Goal: Task Accomplishment & Management: Manage account settings

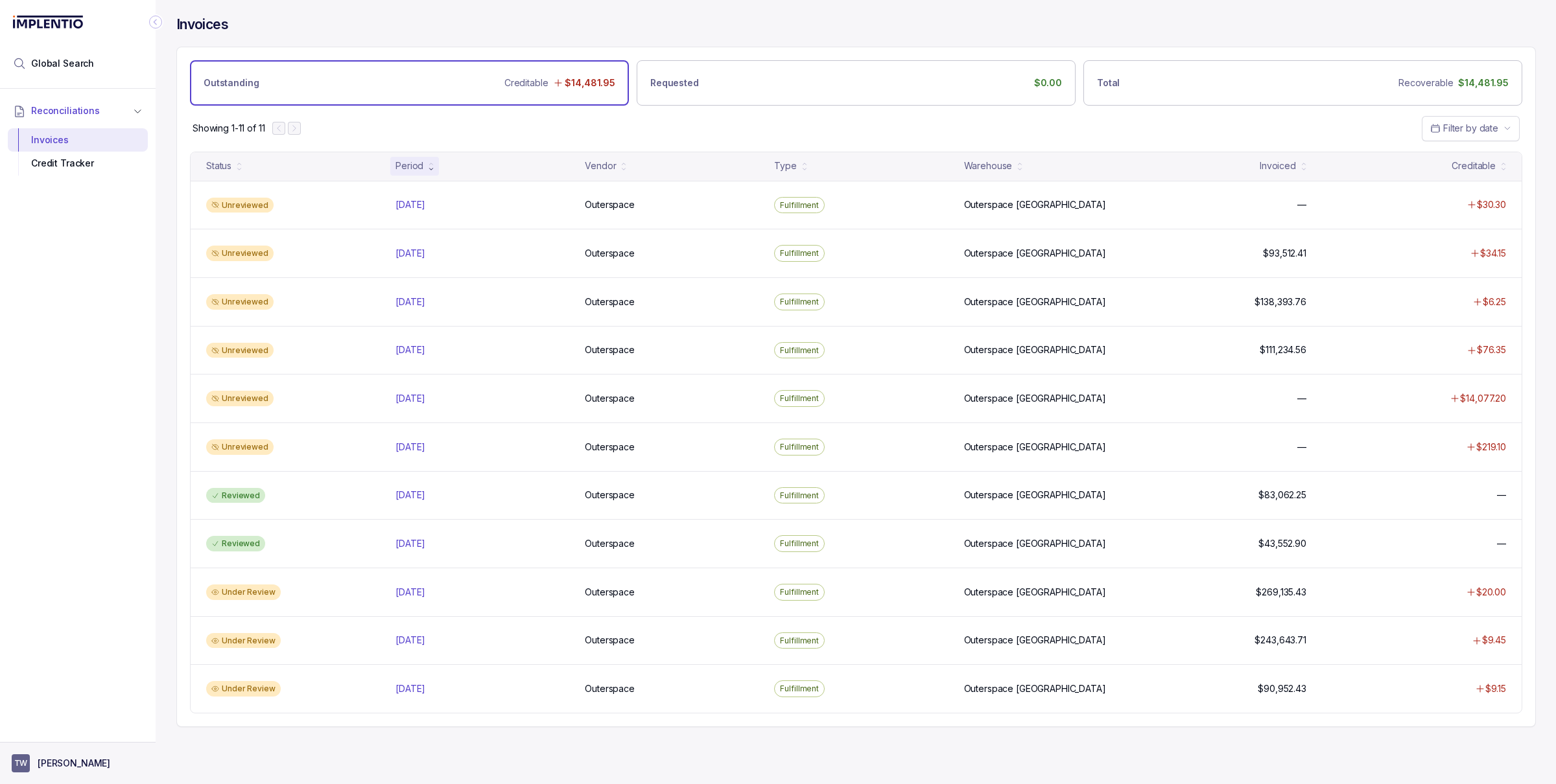
click at [62, 757] on p "[PERSON_NAME]" at bounding box center [74, 763] width 73 height 13
click at [50, 736] on p "Logout" at bounding box center [86, 736] width 107 height 13
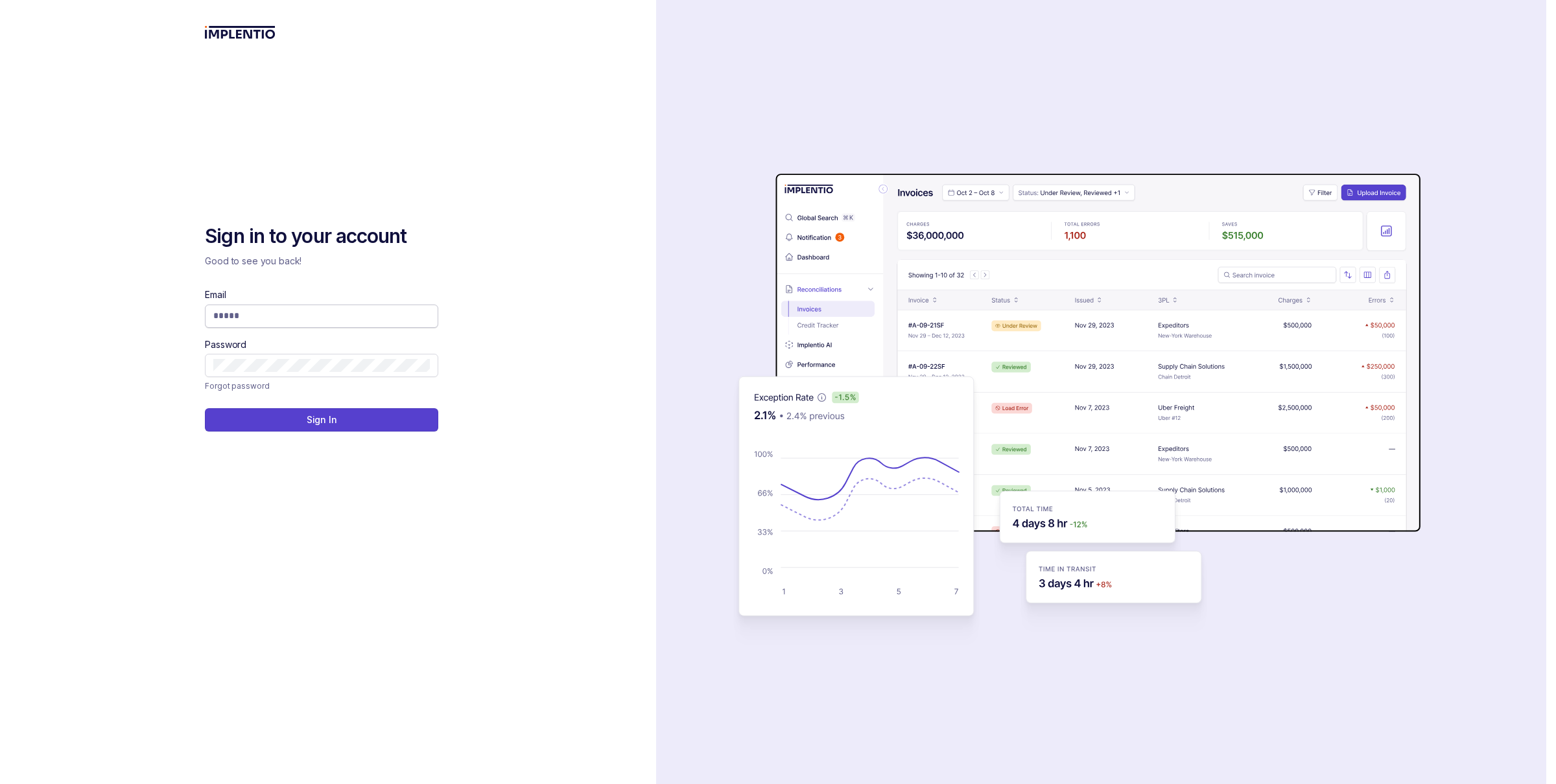
click at [253, 305] on span at bounding box center [321, 316] width 233 height 24
click at [248, 327] on div "Email" at bounding box center [321, 308] width 233 height 39
click at [248, 321] on input "Email" at bounding box center [321, 316] width 216 height 13
type input "**********"
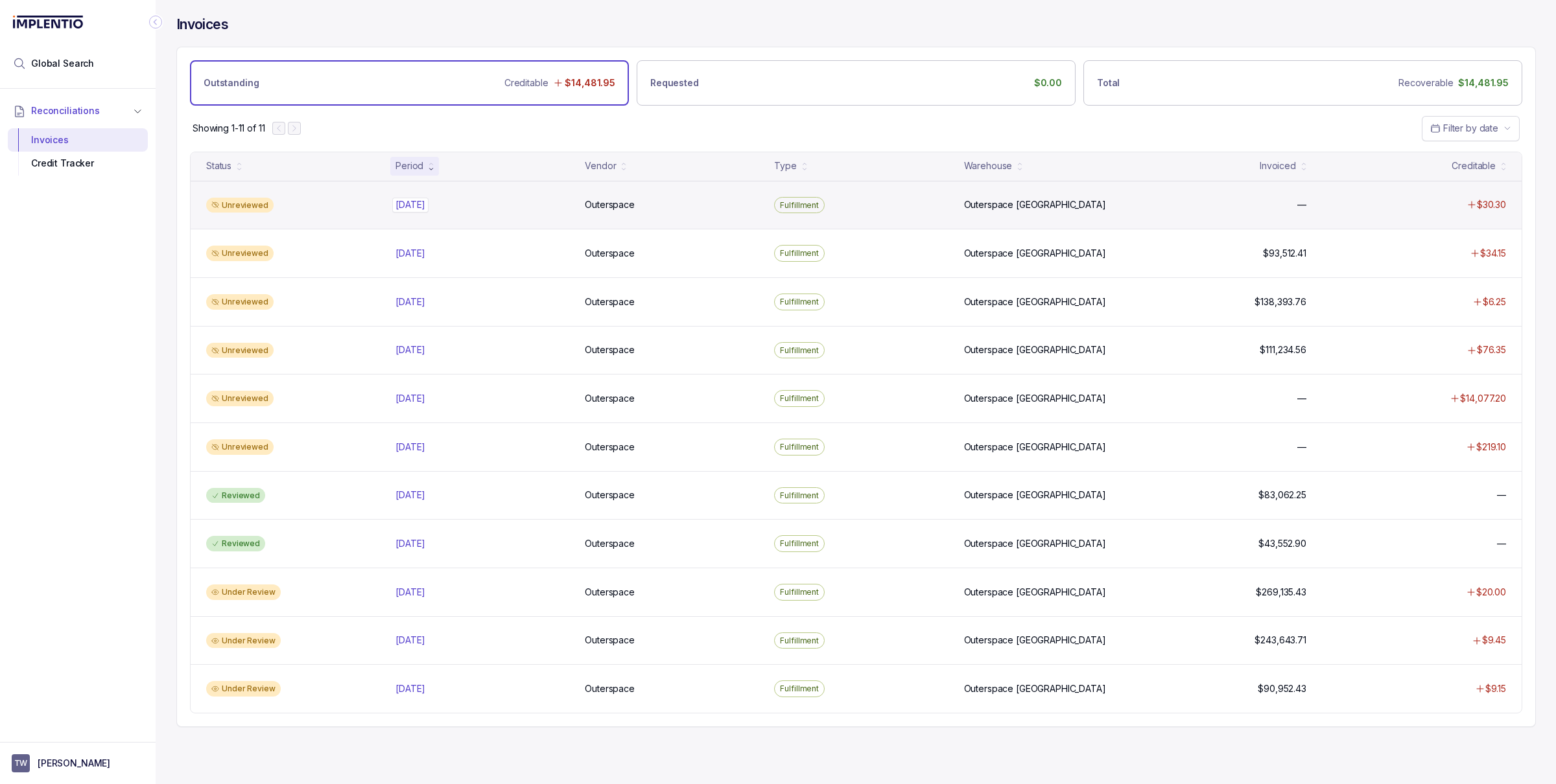
click at [413, 207] on p "[DATE]" at bounding box center [410, 204] width 36 height 14
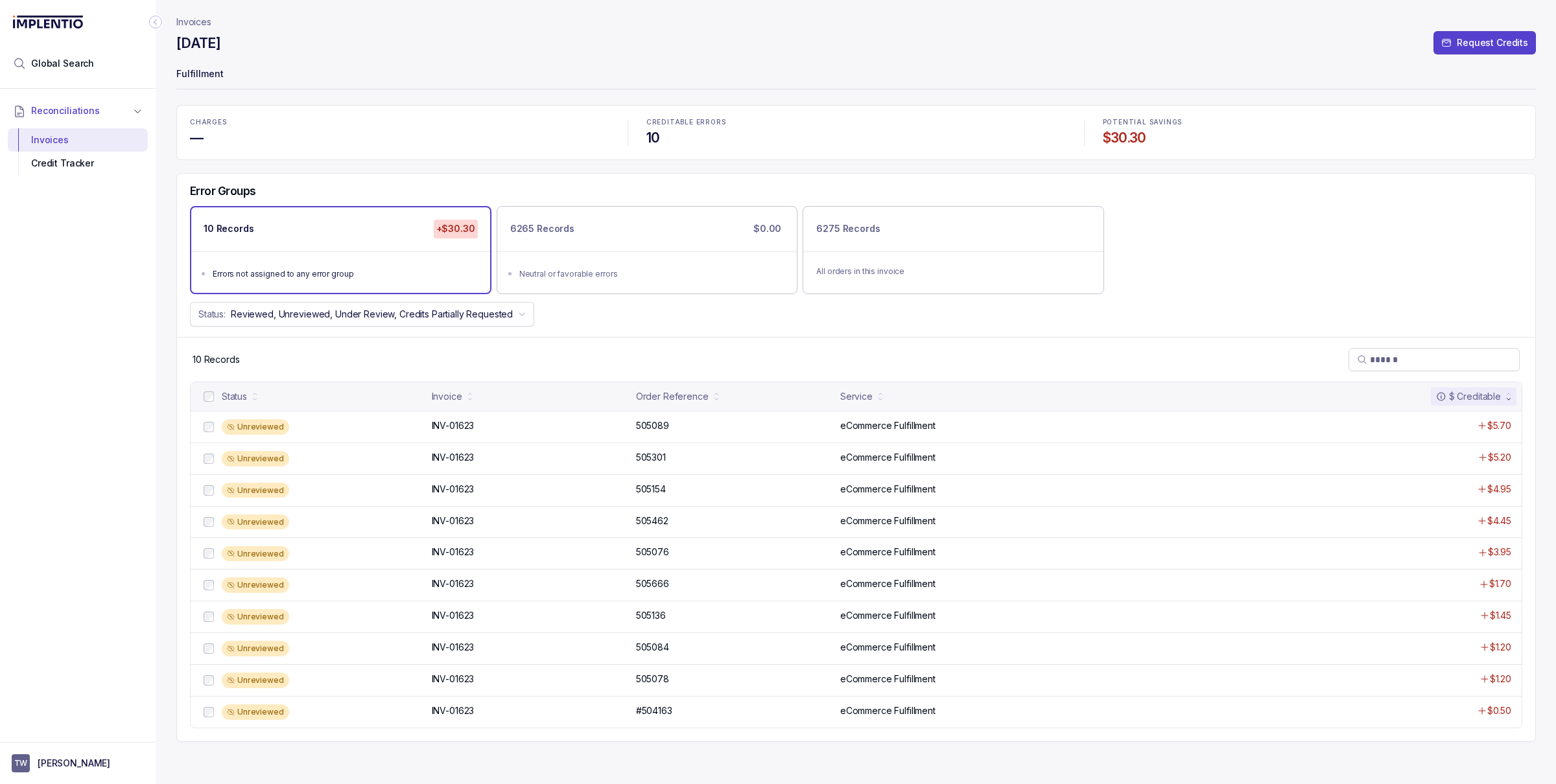
drag, startPoint x: 190, startPoint y: 42, endPoint x: 299, endPoint y: 36, distance: 109.2
click at [299, 36] on div "[DATE] Request Credits" at bounding box center [856, 46] width 1360 height 24
click at [186, 19] on p "Invoices" at bounding box center [193, 22] width 35 height 13
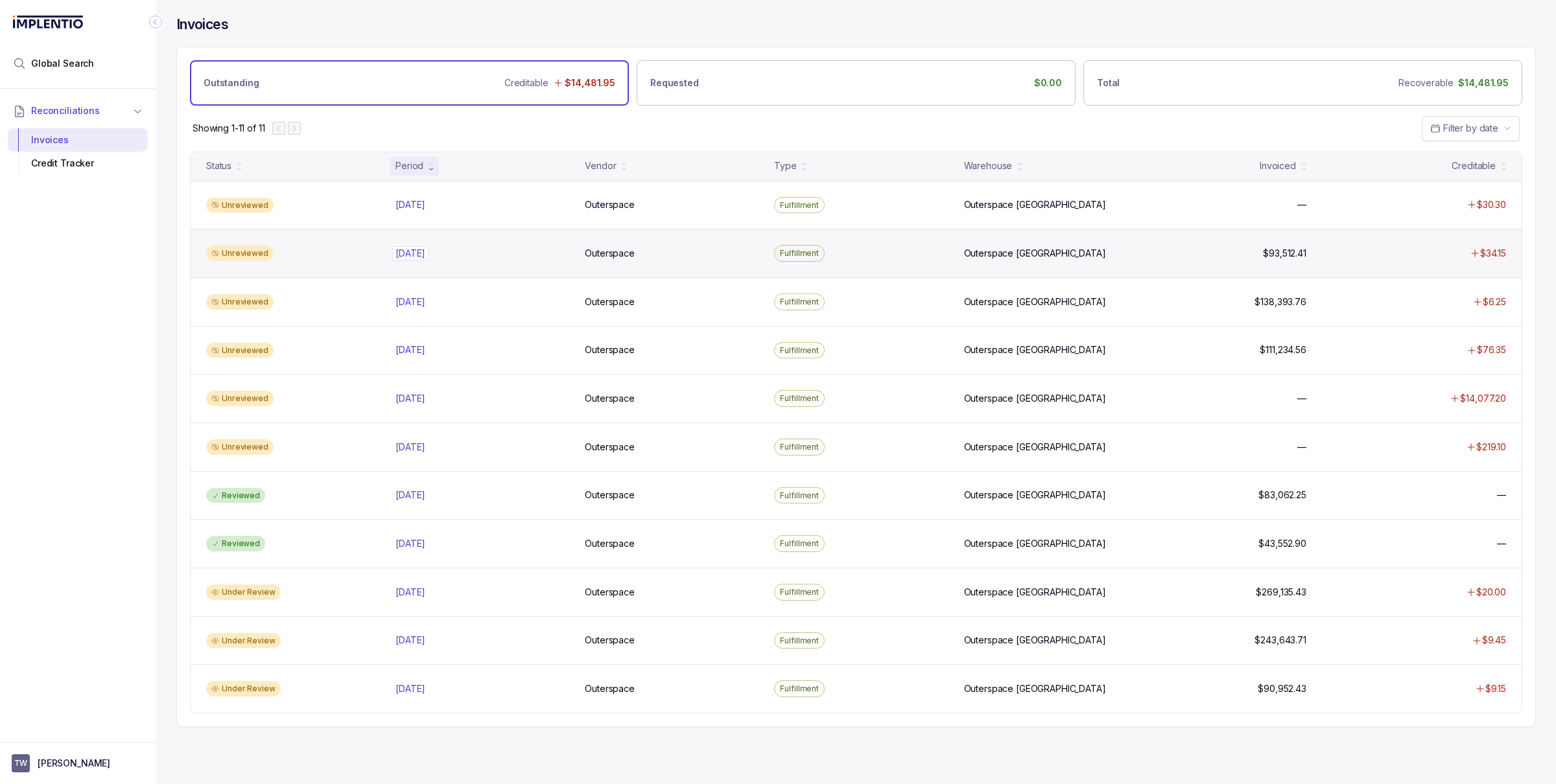
click at [426, 250] on p "[DATE]" at bounding box center [410, 253] width 36 height 14
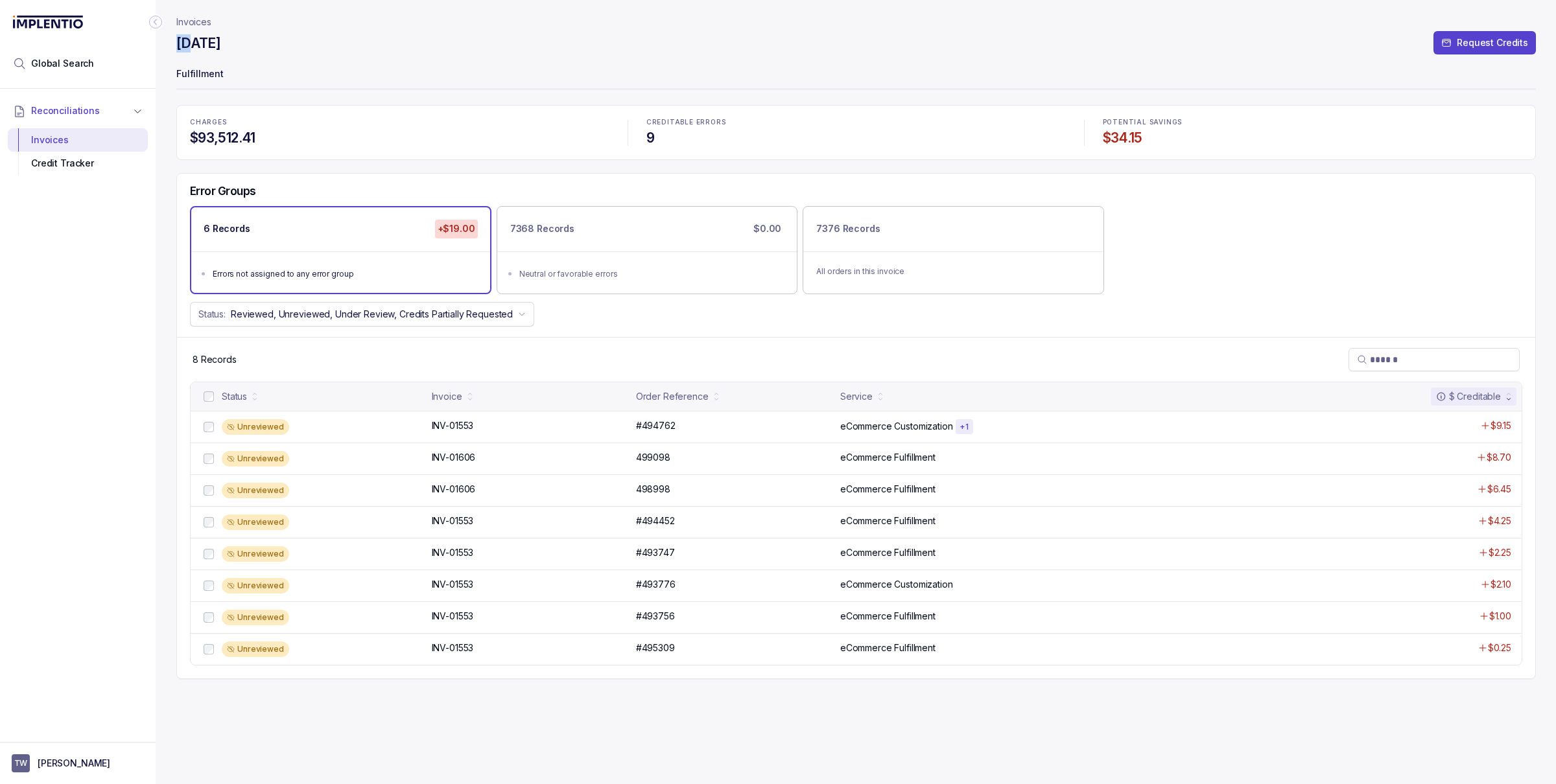
drag, startPoint x: 196, startPoint y: 34, endPoint x: 236, endPoint y: 34, distance: 40.0
click at [221, 34] on h4 "[DATE]" at bounding box center [198, 43] width 44 height 19
click at [198, 27] on p "Invoices" at bounding box center [193, 22] width 35 height 13
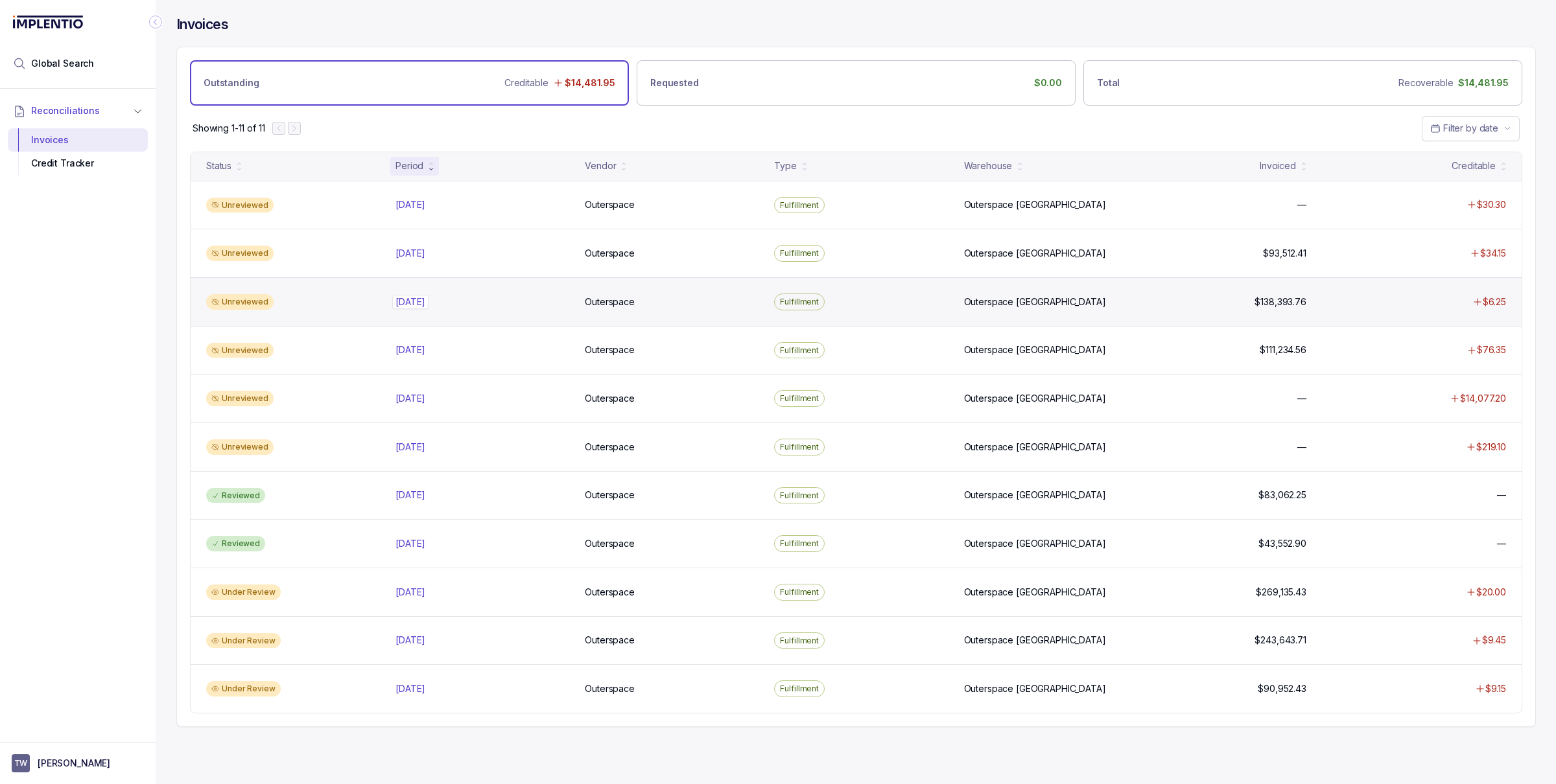
click at [414, 307] on p "[DATE]" at bounding box center [410, 301] width 36 height 14
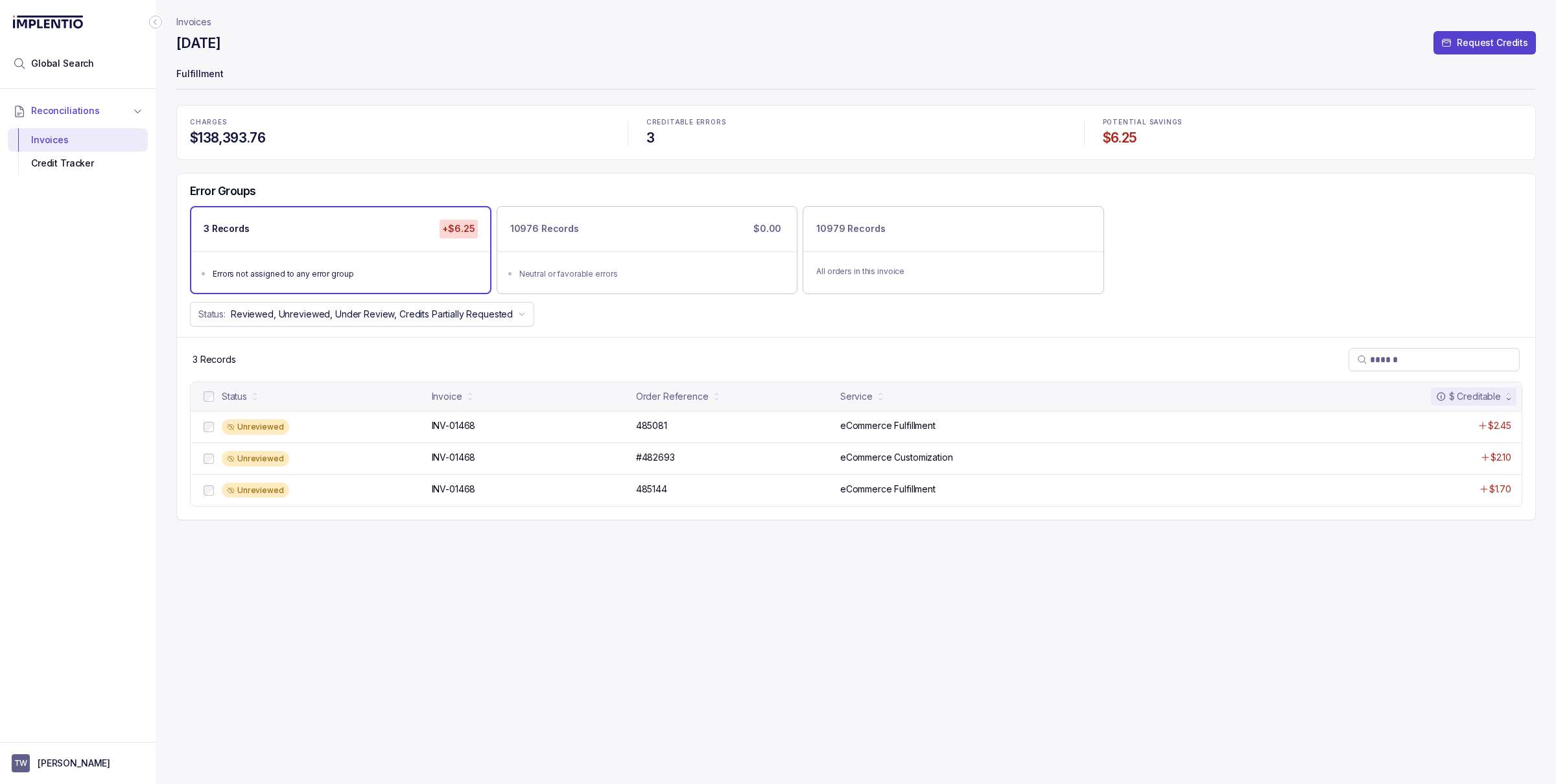
click at [258, 41] on div "[DATE] Request Credits" at bounding box center [856, 46] width 1360 height 24
click at [198, 21] on p "Invoices" at bounding box center [193, 22] width 35 height 13
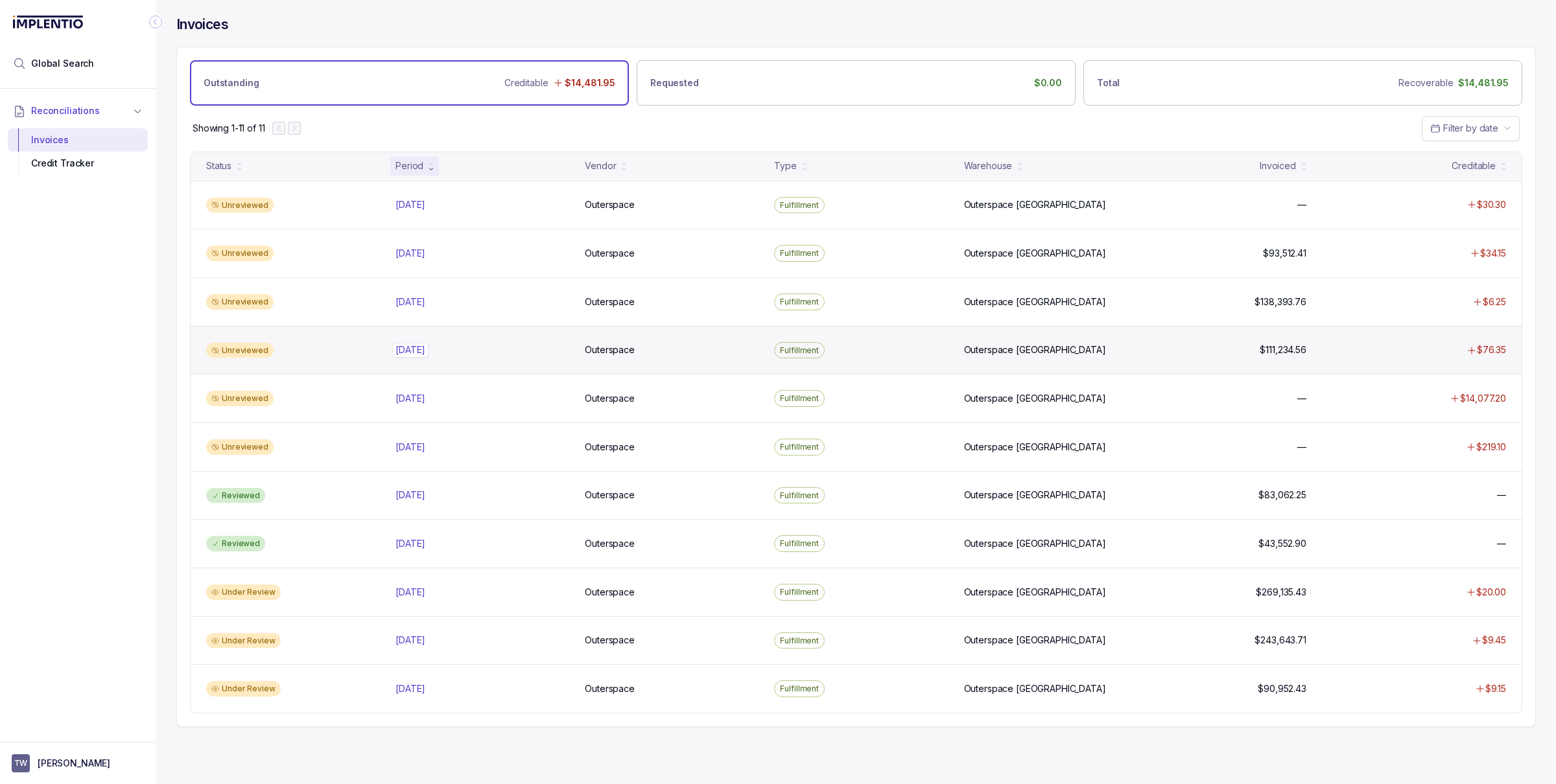
click at [414, 356] on p "[DATE]" at bounding box center [410, 349] width 36 height 14
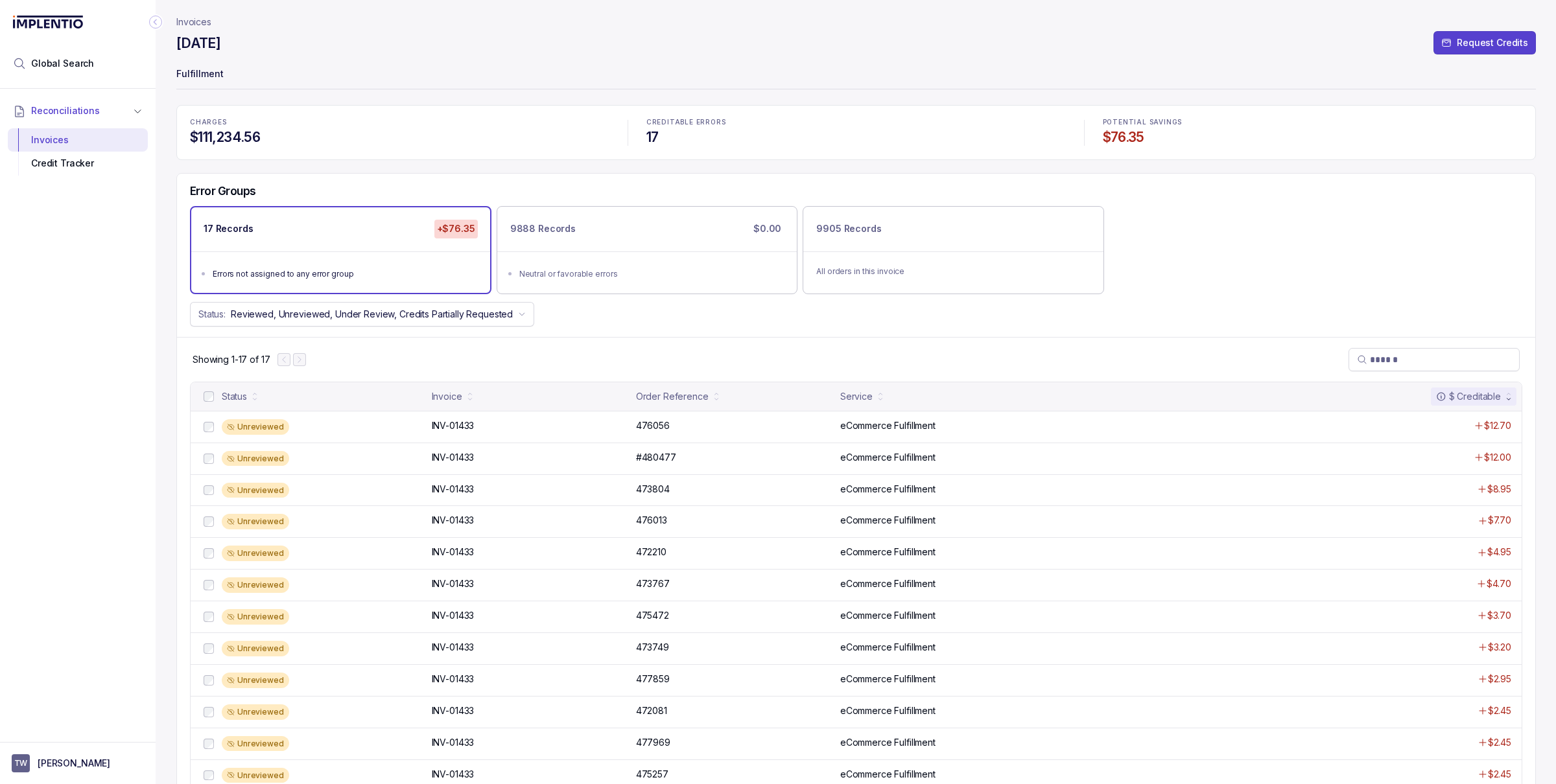
click at [187, 21] on p "Invoices" at bounding box center [193, 22] width 35 height 13
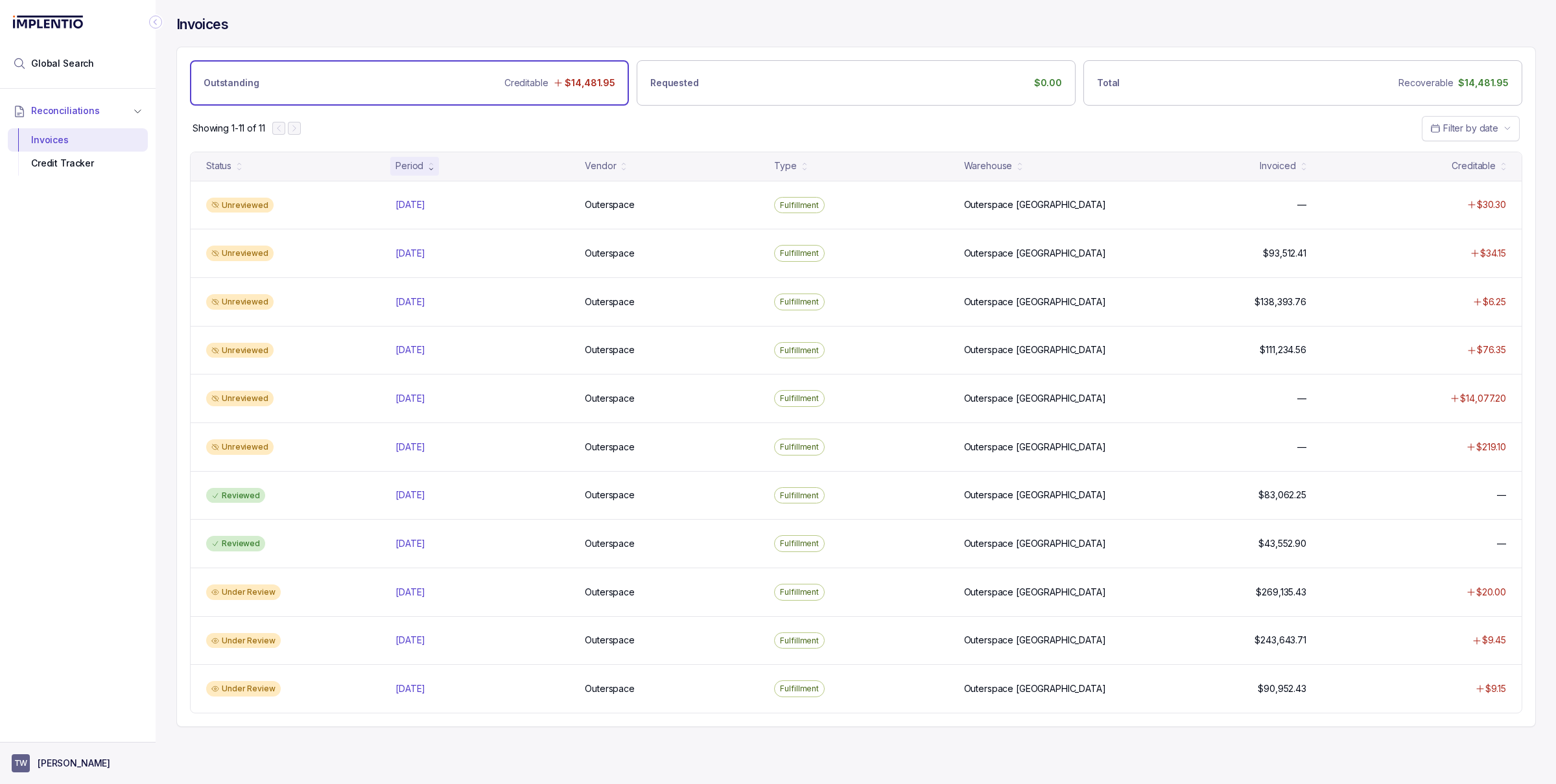
click at [65, 759] on p "[PERSON_NAME]" at bounding box center [74, 763] width 73 height 13
click at [116, 529] on div "Reconciliations Invoices Credit Tracker" at bounding box center [78, 412] width 156 height 646
click at [27, 748] on aside "TW [PERSON_NAME]" at bounding box center [78, 763] width 156 height 42
click at [75, 757] on p "[PERSON_NAME]" at bounding box center [74, 763] width 73 height 13
click at [75, 741] on p "Logout" at bounding box center [86, 736] width 107 height 13
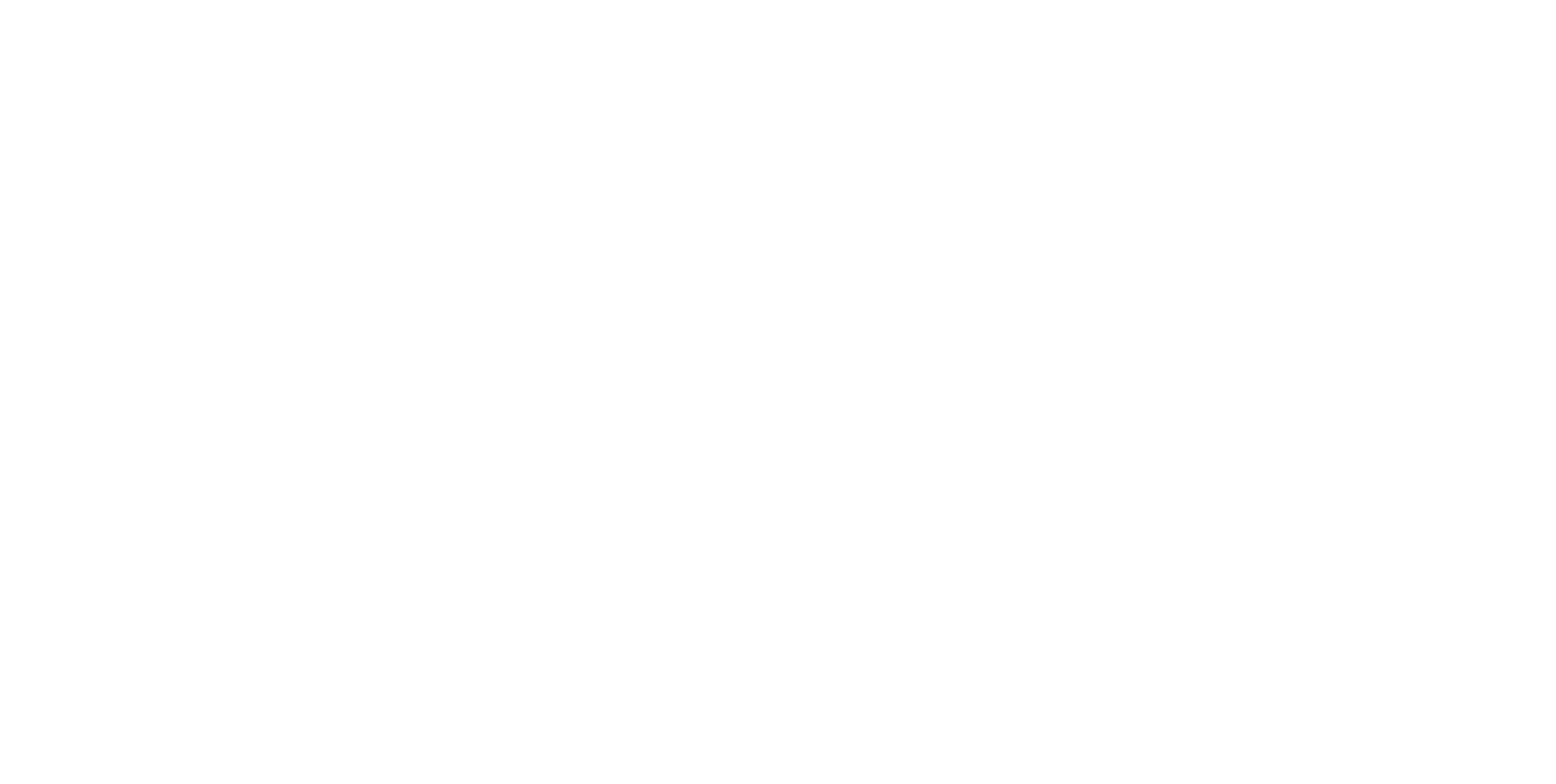
click at [60, 0] on html at bounding box center [778, 0] width 1556 height 0
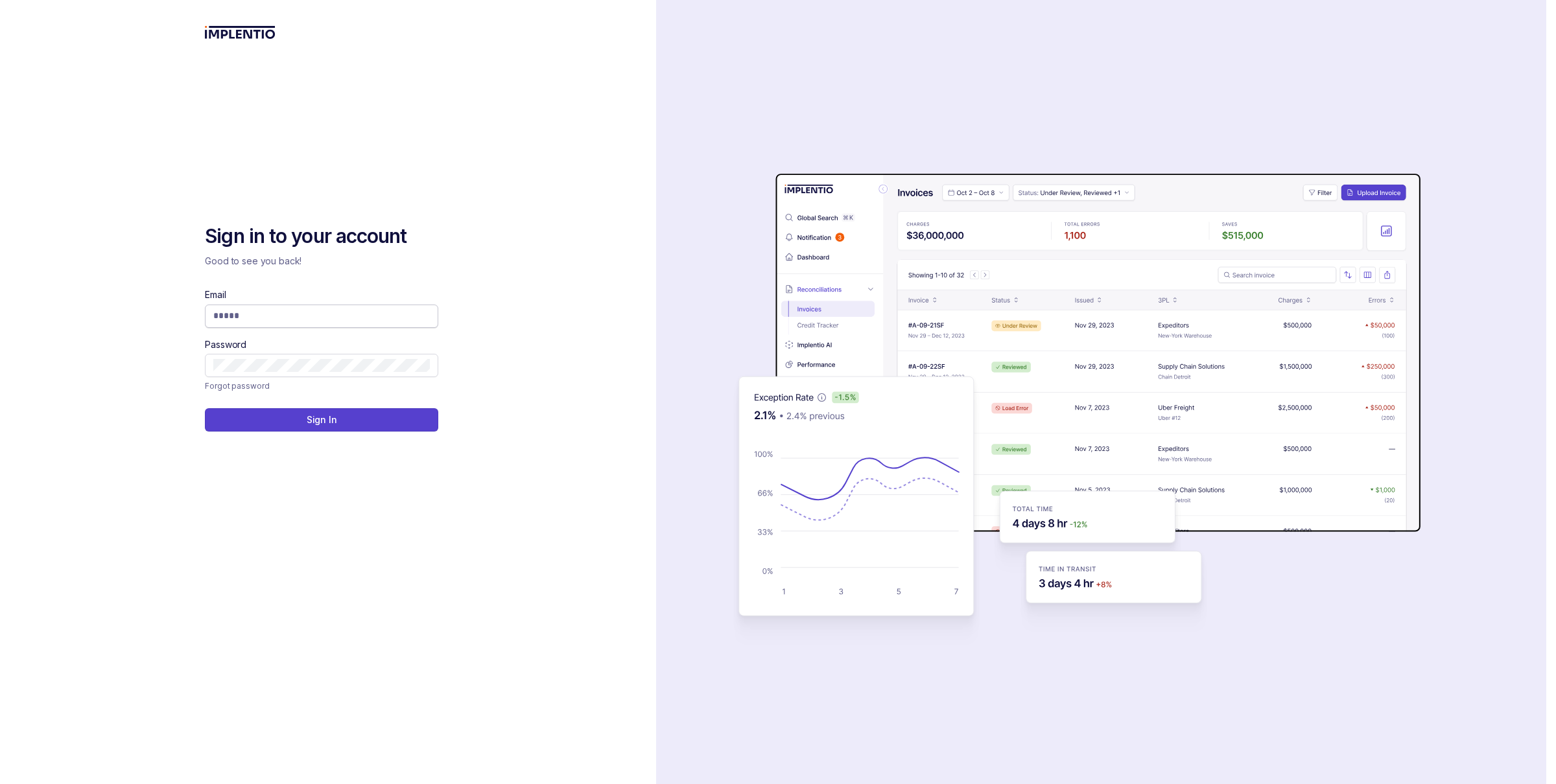
click at [298, 309] on input "Email" at bounding box center [321, 316] width 216 height 13
type input "**********"
